Goal: Check status

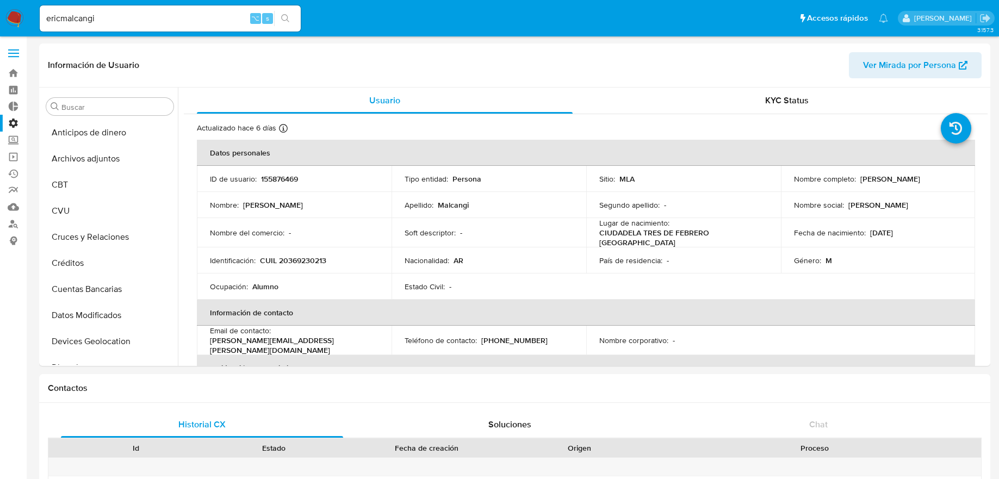
select select "10"
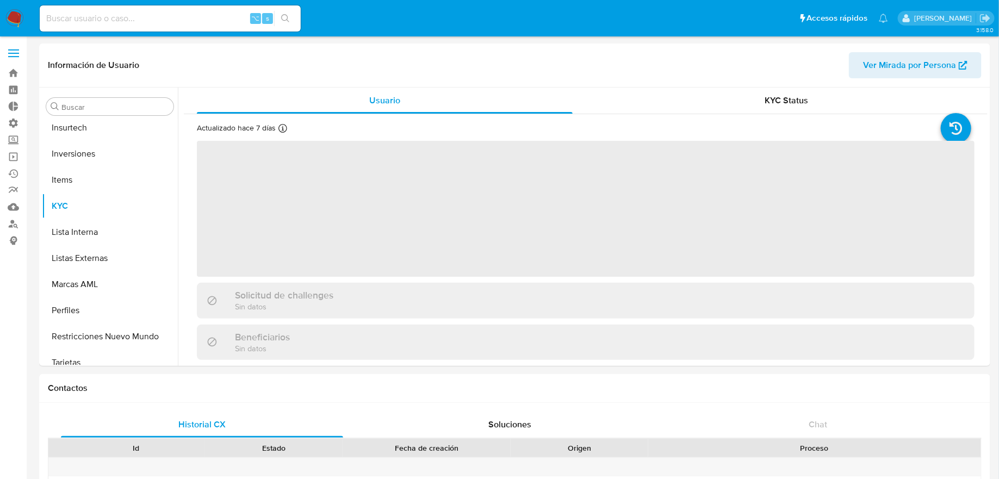
scroll to position [511, 0]
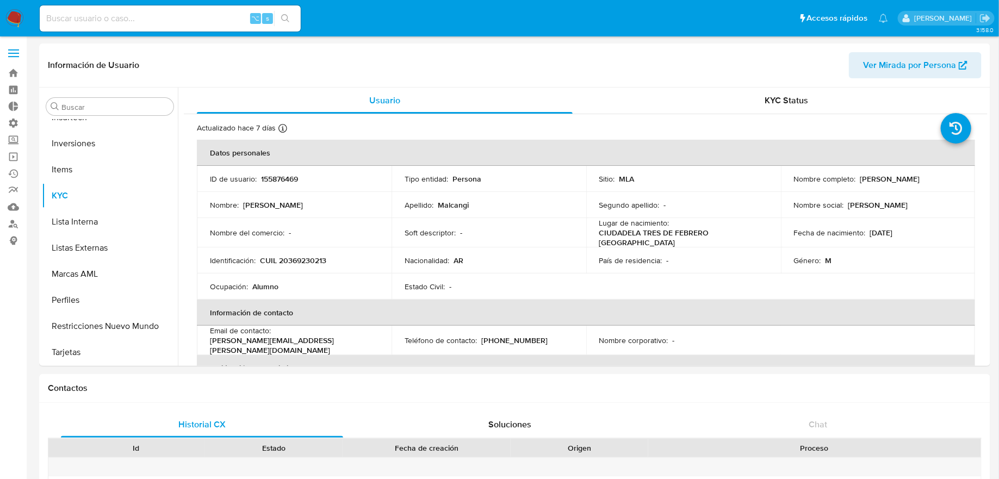
select select "10"
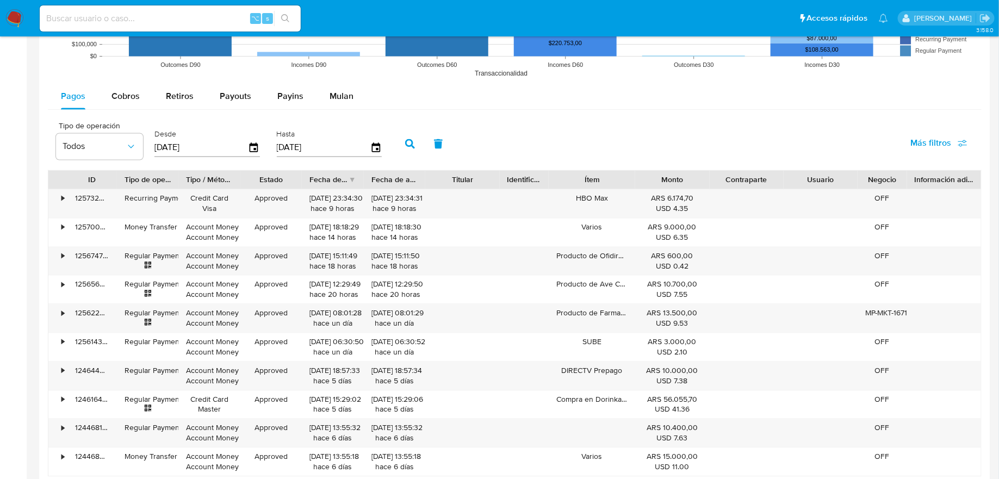
scroll to position [960, 0]
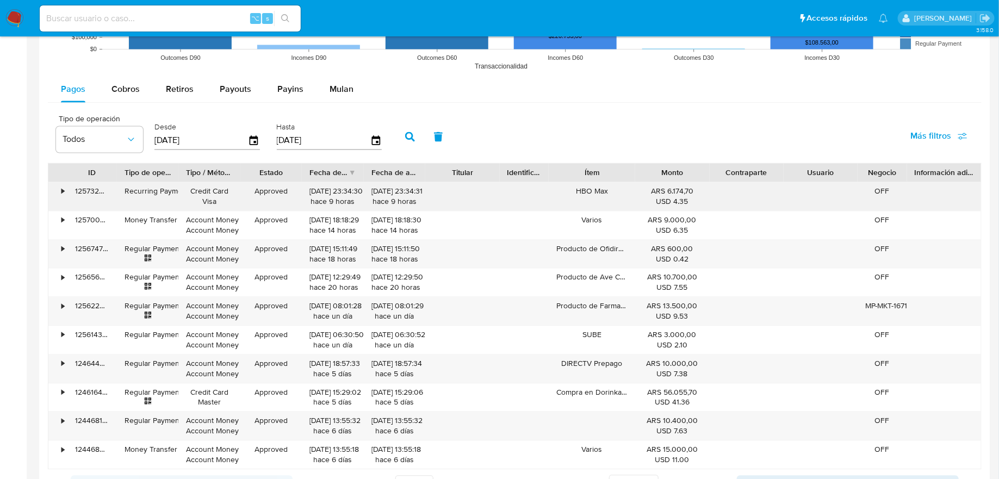
click at [66, 186] on div "•" at bounding box center [57, 197] width 19 height 28
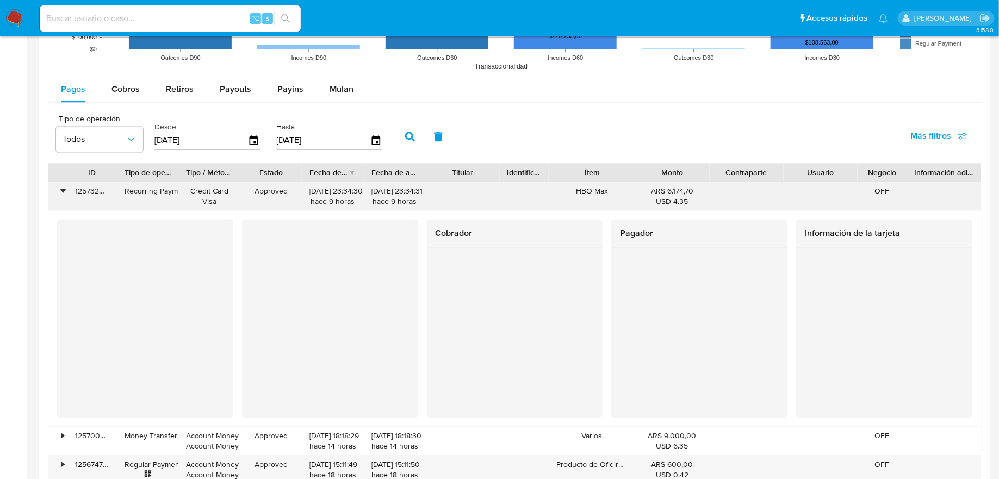
click at [65, 186] on div "•" at bounding box center [57, 197] width 19 height 28
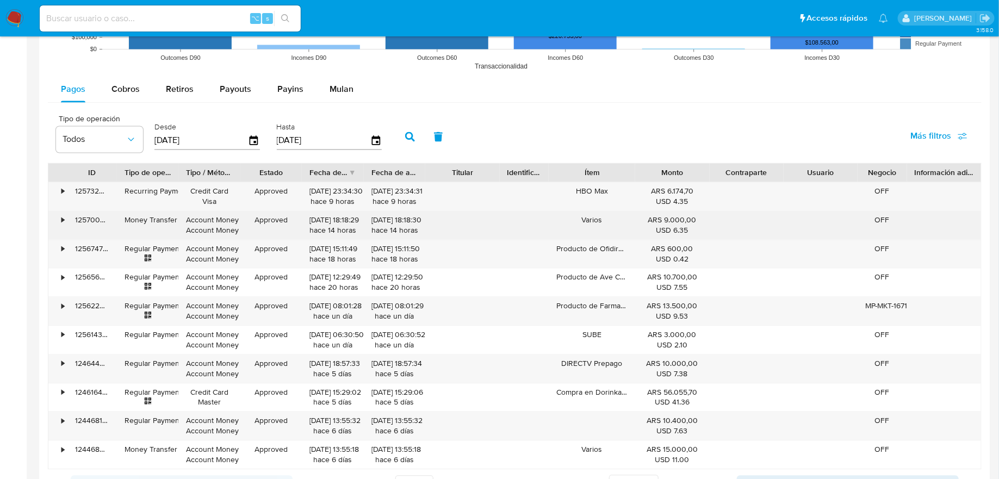
click at [64, 221] on div "•" at bounding box center [57, 226] width 19 height 28
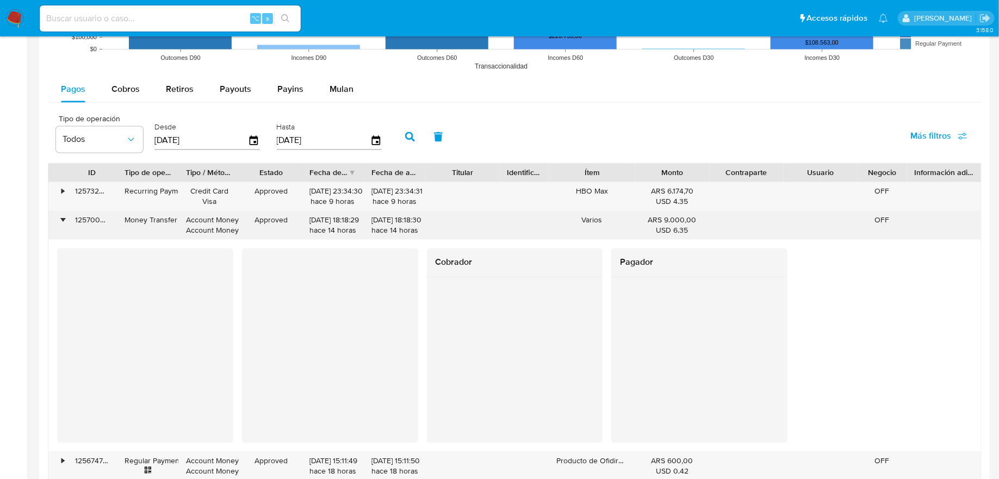
click at [64, 221] on div "•" at bounding box center [57, 226] width 19 height 28
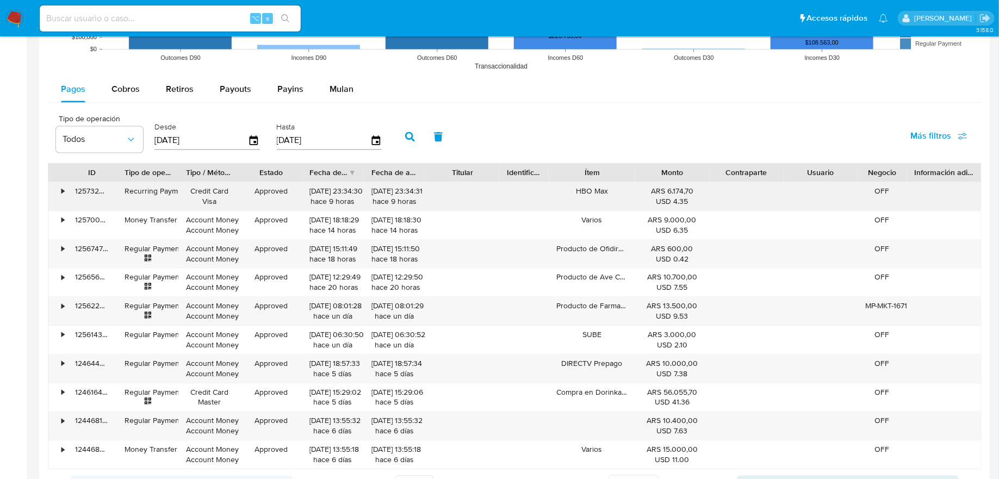
click at [63, 187] on div "•" at bounding box center [62, 192] width 3 height 10
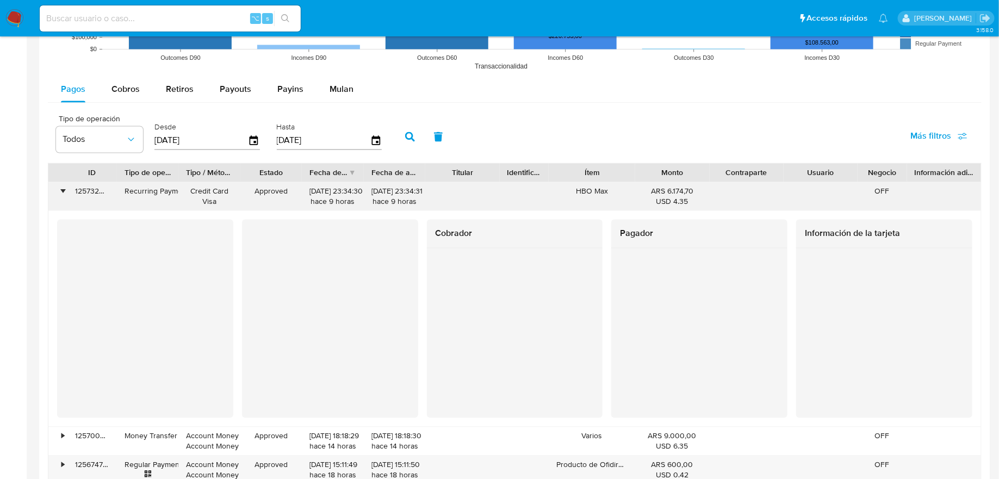
click at [63, 187] on div "•" at bounding box center [62, 192] width 3 height 10
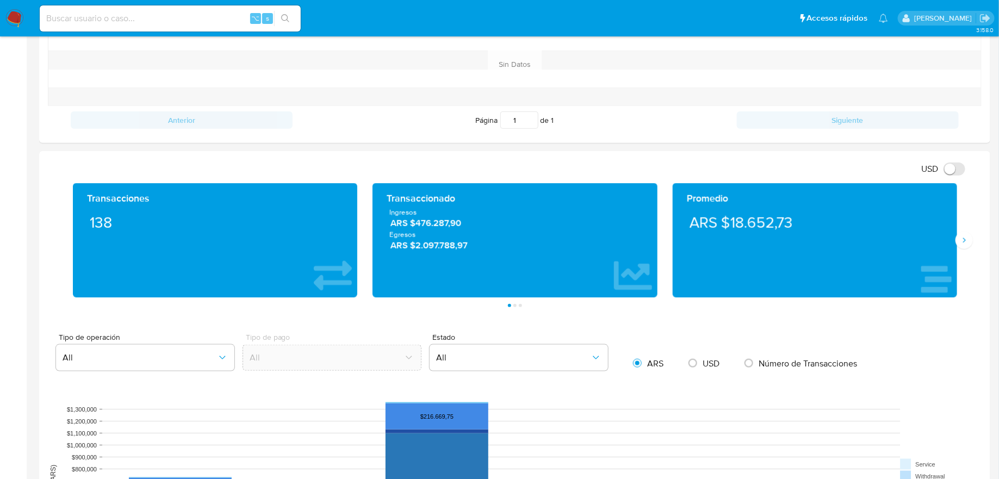
scroll to position [0, 0]
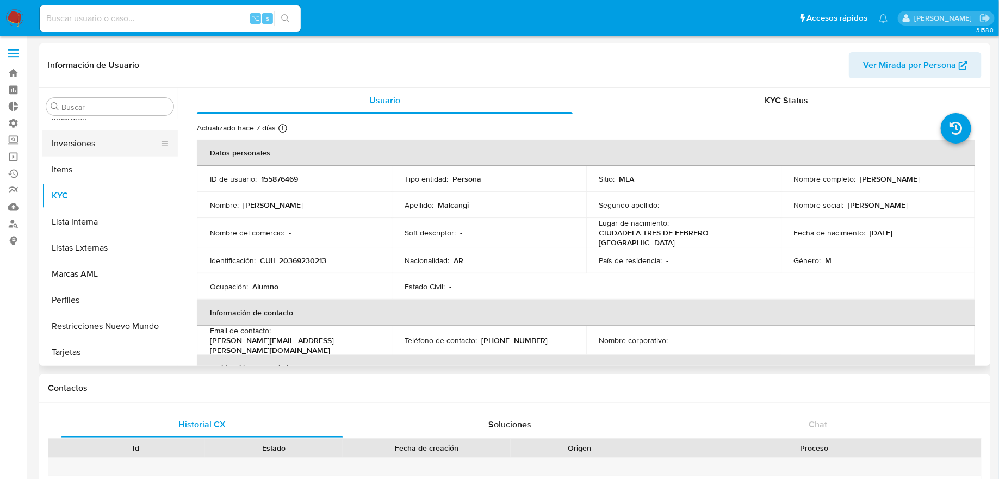
click at [122, 138] on button "Inversiones" at bounding box center [105, 144] width 127 height 26
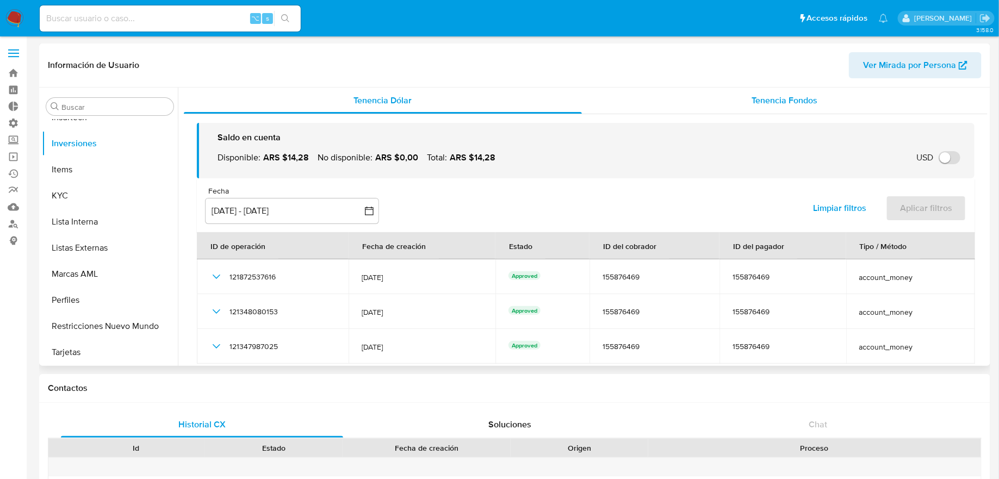
click at [807, 94] on span "Tenencia Fondos" at bounding box center [785, 100] width 66 height 13
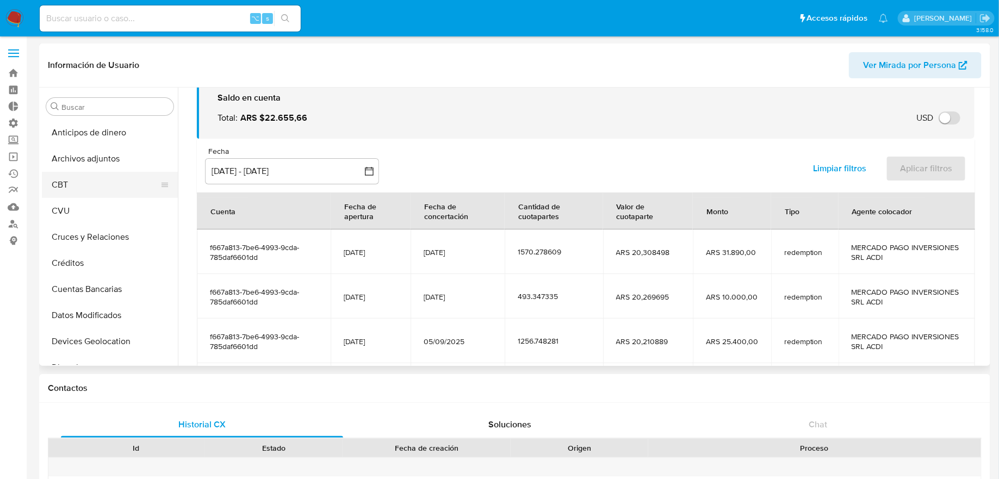
click at [128, 176] on button "CBT" at bounding box center [105, 185] width 127 height 26
